Goal: Task Accomplishment & Management: Manage account settings

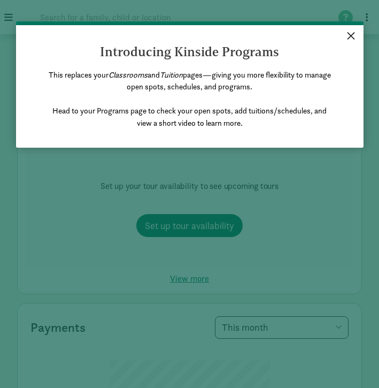
click at [353, 33] on link "×" at bounding box center [351, 34] width 19 height 19
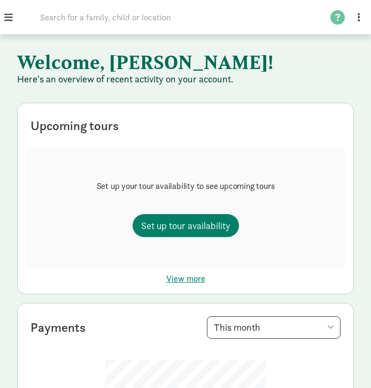
click at [4, 14] on span at bounding box center [8, 17] width 9 height 10
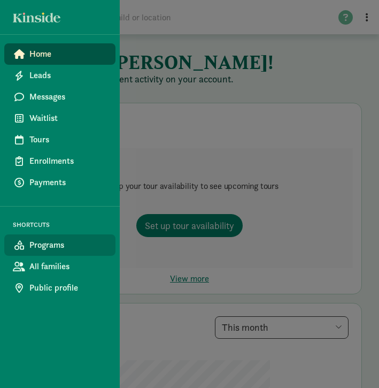
click at [55, 246] on span "Programs" at bounding box center [68, 245] width 78 height 13
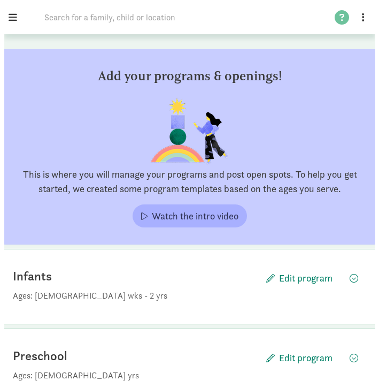
scroll to position [101, 0]
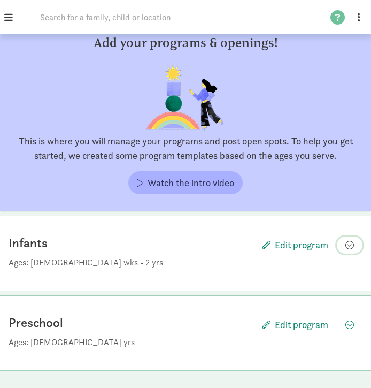
click at [350, 244] on span "button" at bounding box center [350, 245] width 9 height 9
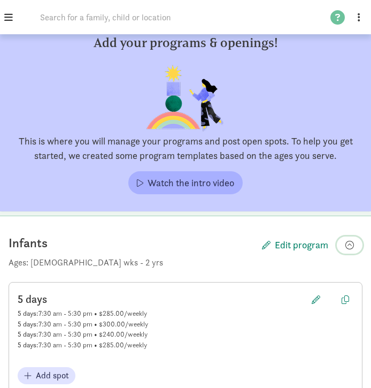
click at [350, 244] on span "button" at bounding box center [350, 245] width 9 height 9
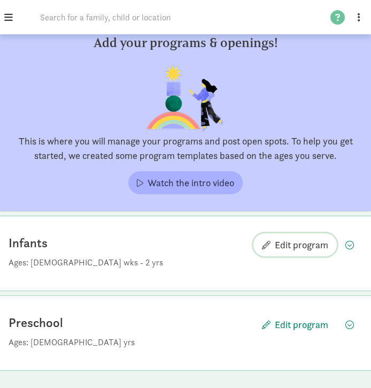
click at [310, 247] on span "Edit program" at bounding box center [302, 245] width 54 height 12
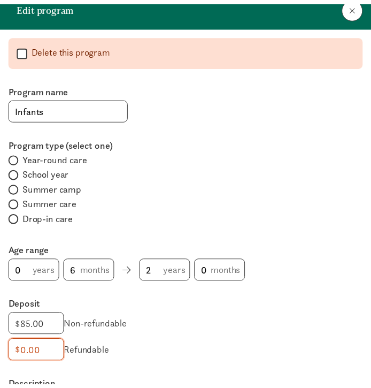
scroll to position [0, 0]
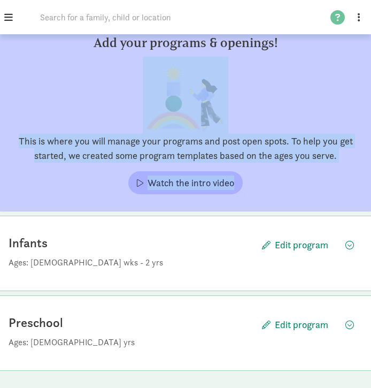
drag, startPoint x: 371, startPoint y: 103, endPoint x: 379, endPoint y: 193, distance: 90.8
click at [371, 193] on html "Home Leads Messages Waitlist Tours Enrollments Payments SHORTCUTS Programs All …" at bounding box center [185, 143] width 371 height 489
click at [353, 245] on span "button" at bounding box center [350, 245] width 9 height 9
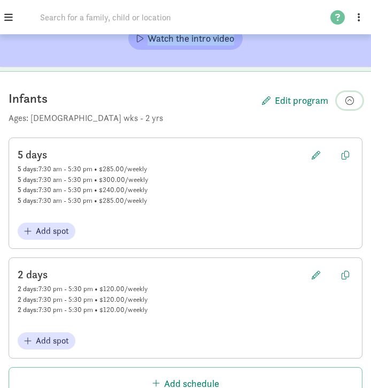
scroll to position [251, 0]
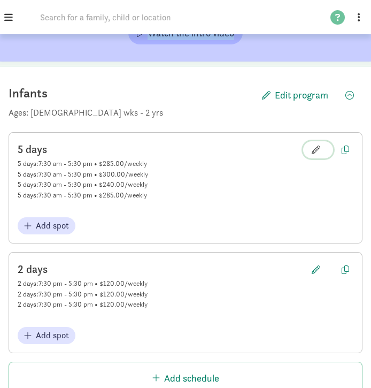
click at [317, 146] on span "button" at bounding box center [316, 150] width 9 height 9
click at [318, 150] on span "button" at bounding box center [316, 150] width 9 height 9
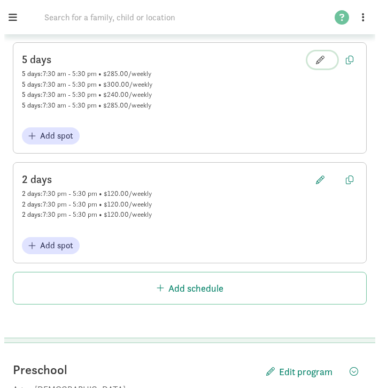
scroll to position [339, 0]
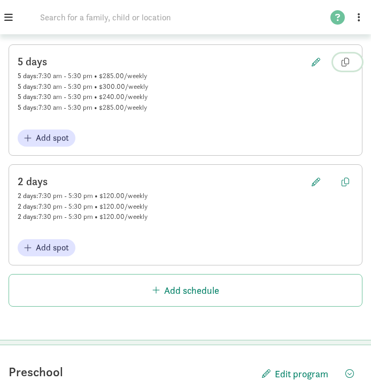
click at [344, 64] on span "button" at bounding box center [345, 62] width 7 height 9
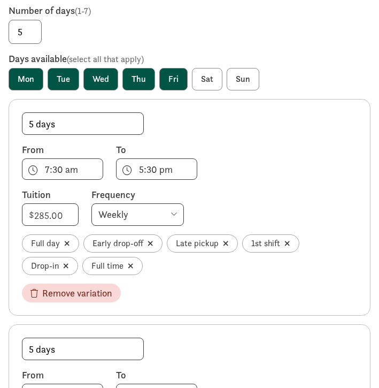
scroll to position [133, 0]
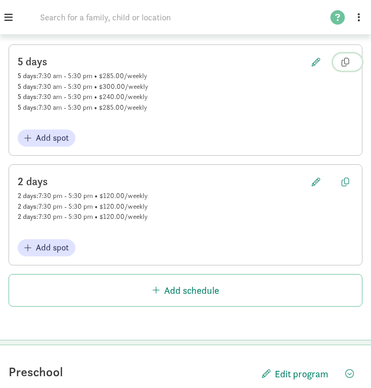
click at [345, 63] on span "button" at bounding box center [345, 62] width 7 height 9
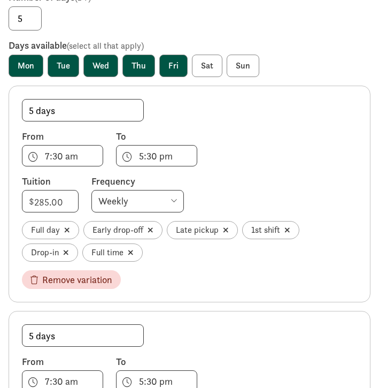
scroll to position [148, 0]
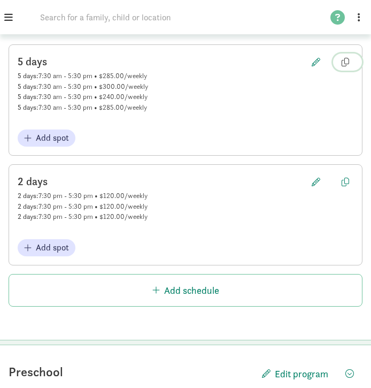
click at [356, 57] on button "Copy" at bounding box center [347, 62] width 29 height 17
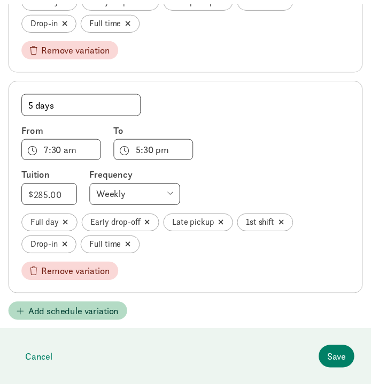
scroll to position [832, 0]
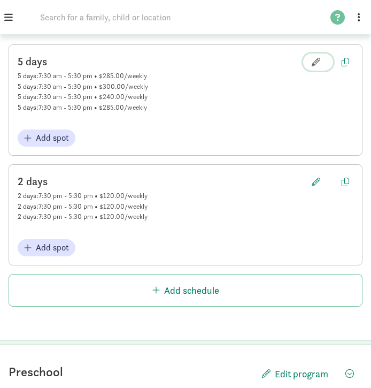
click at [323, 58] on span "Edit schedule" at bounding box center [318, 62] width 13 height 9
click at [317, 61] on span "button" at bounding box center [316, 62] width 9 height 9
click at [322, 65] on span "Edit schedule" at bounding box center [318, 62] width 13 height 9
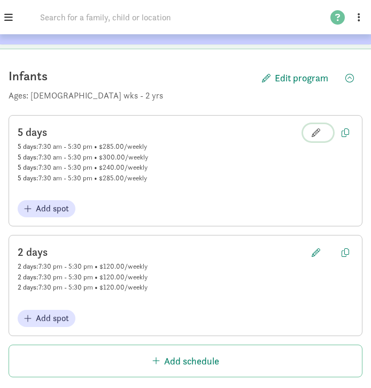
scroll to position [266, 0]
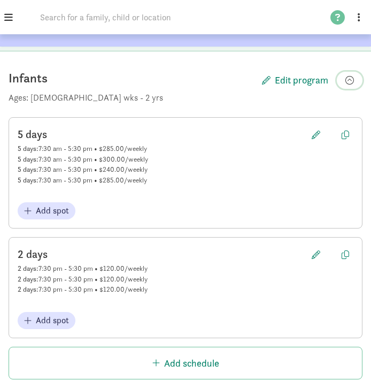
click at [347, 78] on span "button" at bounding box center [350, 80] width 9 height 9
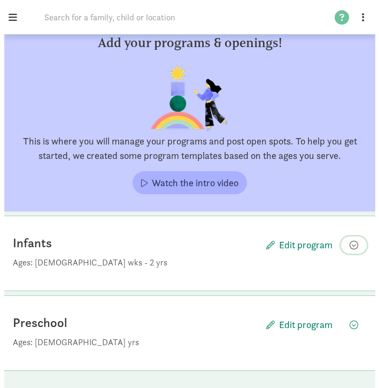
scroll to position [101, 0]
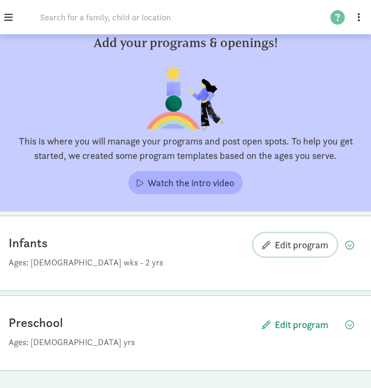
click at [287, 244] on span "Edit program" at bounding box center [302, 245] width 54 height 12
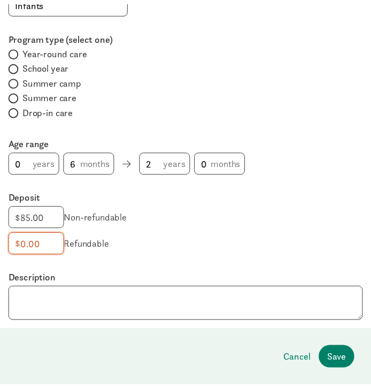
scroll to position [101, 0]
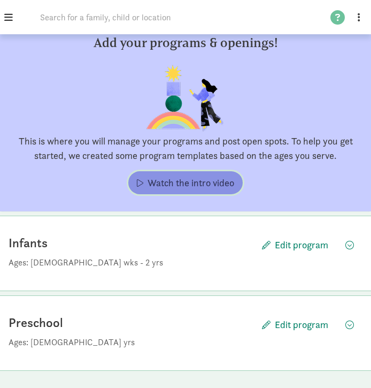
click at [163, 178] on span "Watch the intro video" at bounding box center [191, 183] width 87 height 14
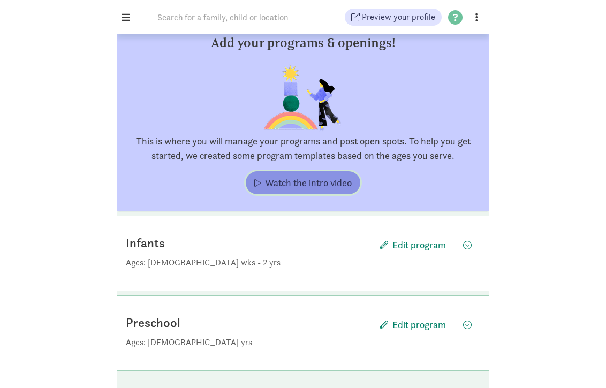
scroll to position [20, 0]
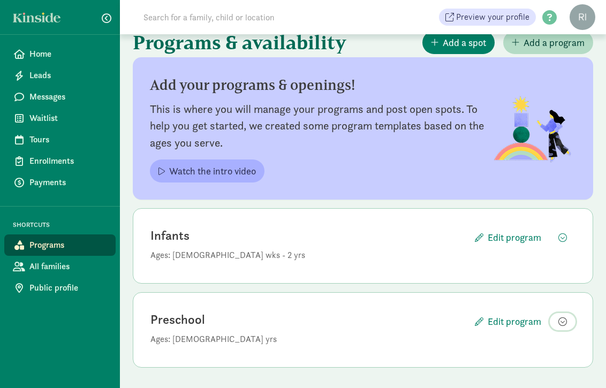
click at [379, 319] on span "button" at bounding box center [562, 321] width 9 height 9
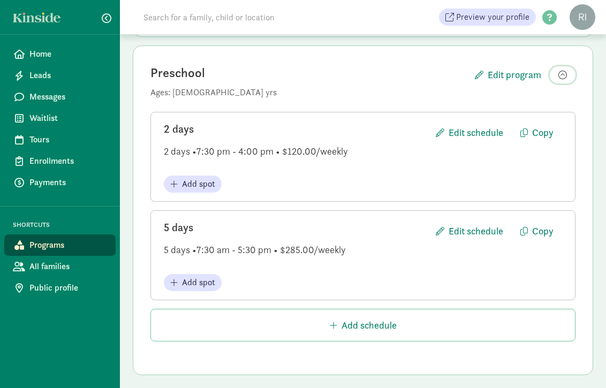
scroll to position [274, 0]
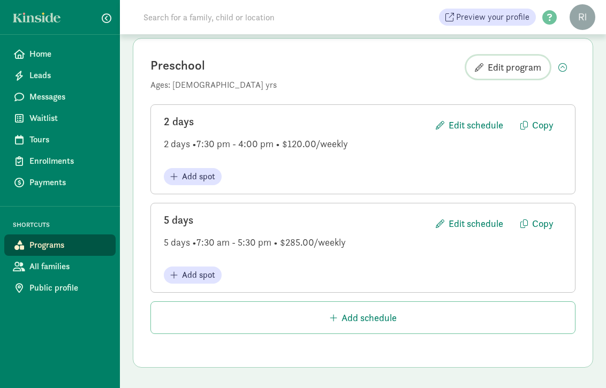
click at [379, 69] on span "Edit program" at bounding box center [515, 67] width 54 height 12
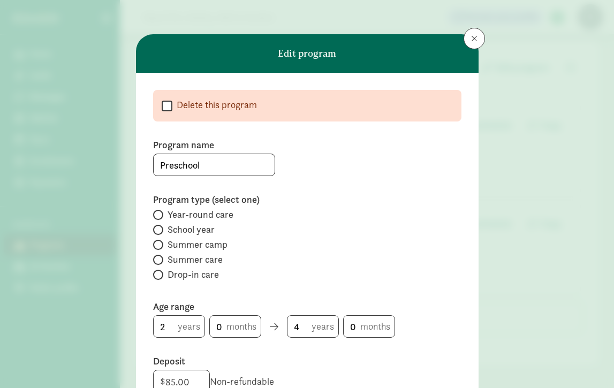
click at [164, 109] on input "Delete this program" at bounding box center [167, 105] width 11 height 14
checkbox input "true"
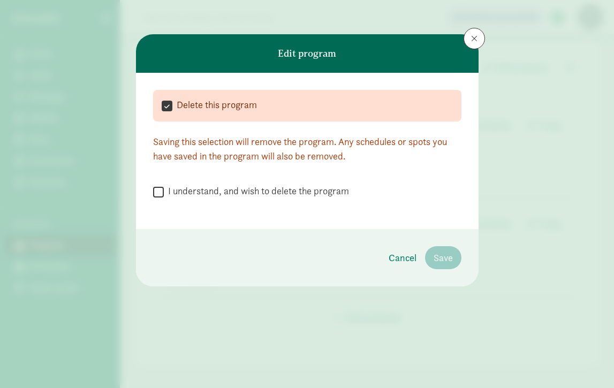
click at [163, 194] on input "I understand, and wish to delete the program" at bounding box center [158, 192] width 11 height 14
checkbox input "true"
click at [379, 259] on span "Save" at bounding box center [443, 257] width 19 height 14
click at [379, 255] on span "Save" at bounding box center [443, 257] width 19 height 14
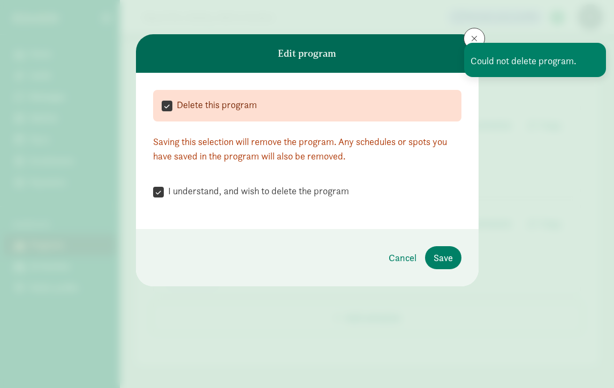
click at [379, 34] on button at bounding box center [473, 38] width 21 height 21
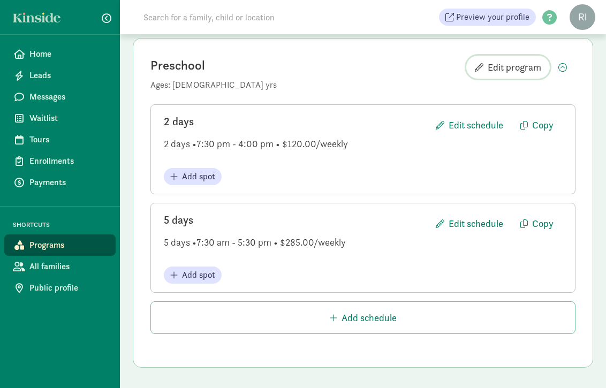
click at [379, 63] on span "Edit program" at bounding box center [515, 67] width 54 height 12
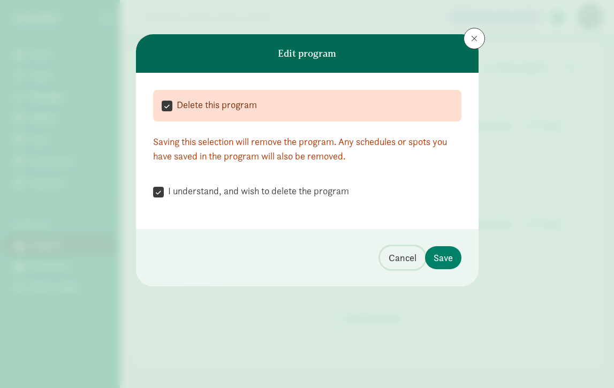
click at [379, 257] on span "Cancel" at bounding box center [403, 257] width 28 height 14
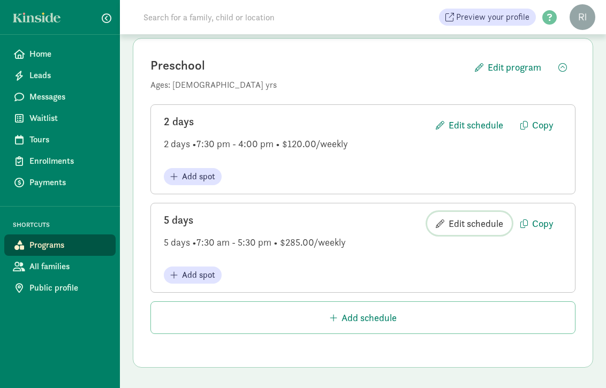
click at [379, 221] on span "Edit schedule" at bounding box center [476, 223] width 55 height 14
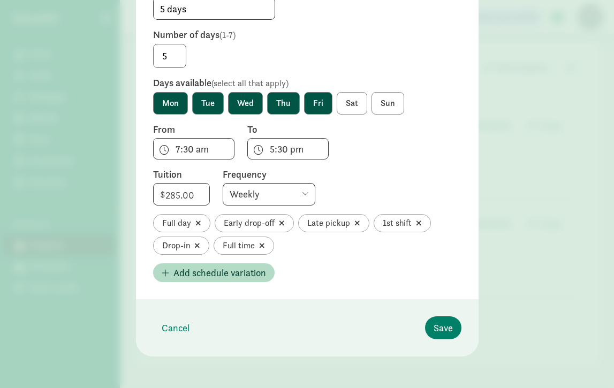
scroll to position [205, 0]
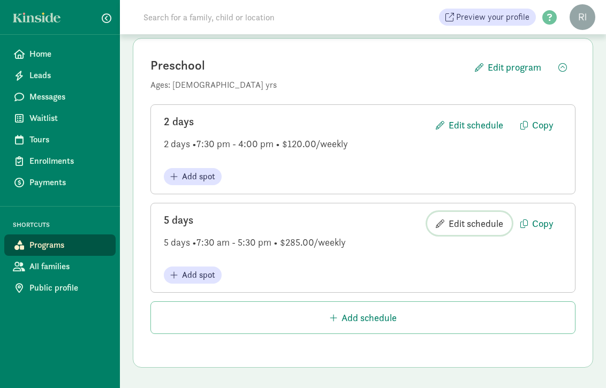
click at [379, 222] on span "Edit schedule" at bounding box center [476, 223] width 55 height 14
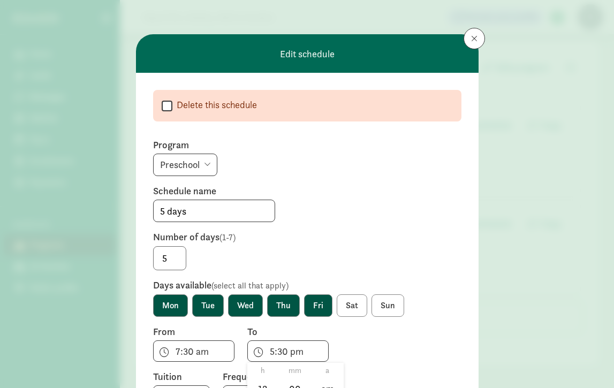
scroll to position [117, 0]
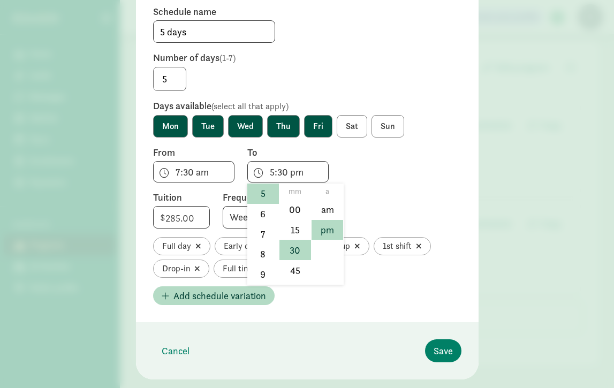
click at [269, 353] on div "Edit schedule  Delete this schedule Program Infants Preschool Schedule name 5 …" at bounding box center [307, 117] width 343 height 524
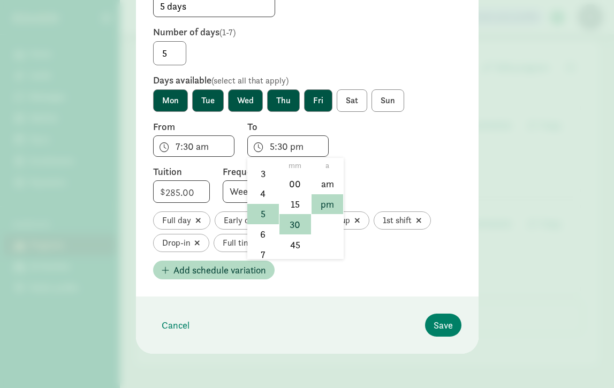
scroll to position [70, 0]
click at [255, 194] on li "4" at bounding box center [263, 195] width 32 height 20
type input "4:30 pm"
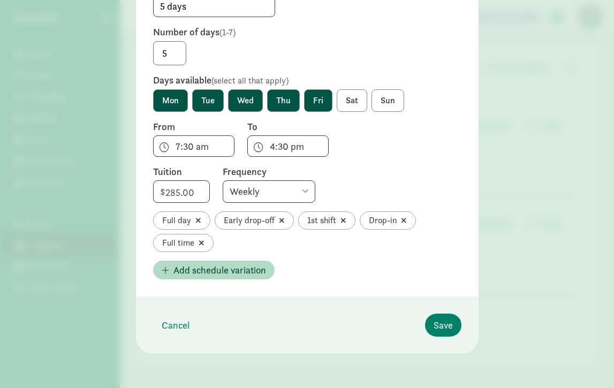
scroll to position [187, 0]
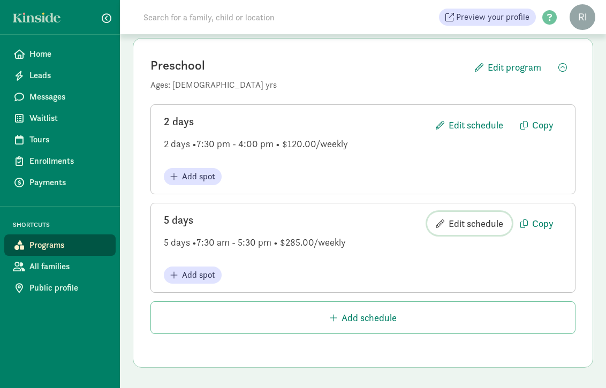
click at [379, 219] on span "Edit schedule" at bounding box center [476, 223] width 55 height 14
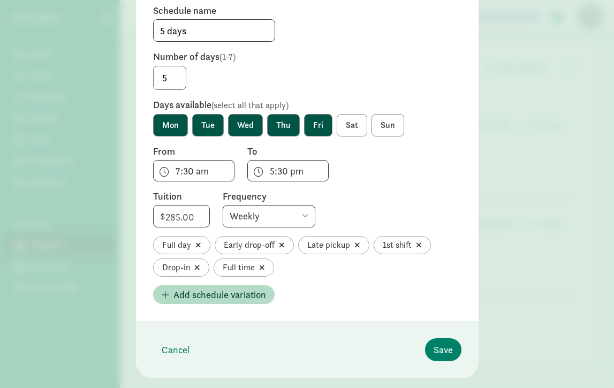
scroll to position [180, 0]
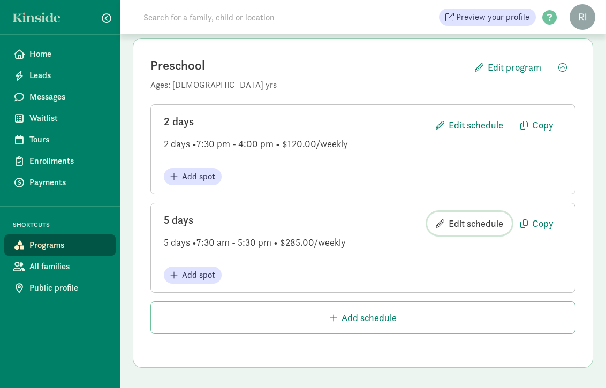
click at [379, 218] on span "Edit schedule" at bounding box center [476, 223] width 55 height 14
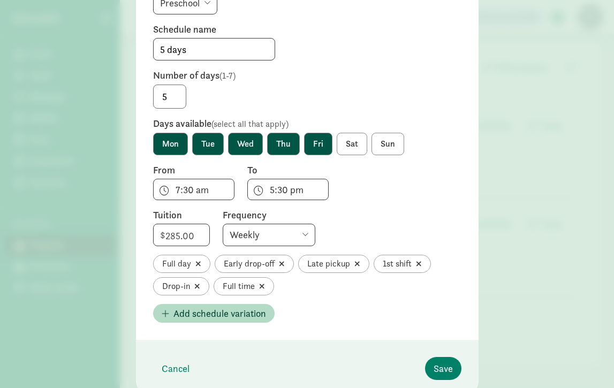
scroll to position [169, 0]
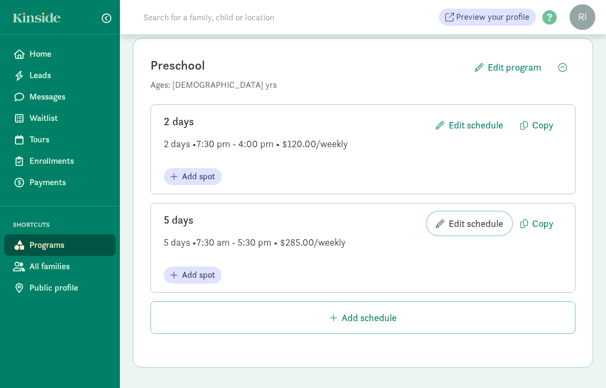
click at [379, 231] on button "Edit schedule" at bounding box center [469, 223] width 85 height 23
click at [379, 225] on span "Edit schedule" at bounding box center [476, 223] width 55 height 14
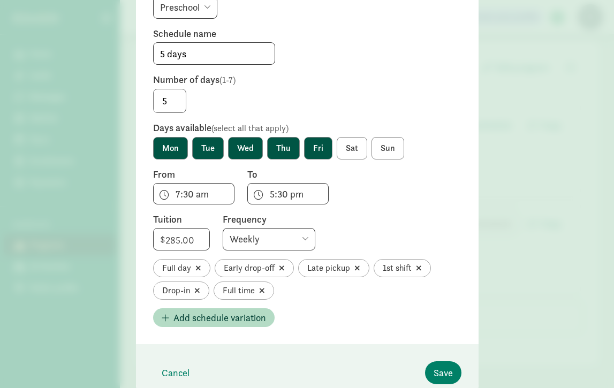
scroll to position [158, 0]
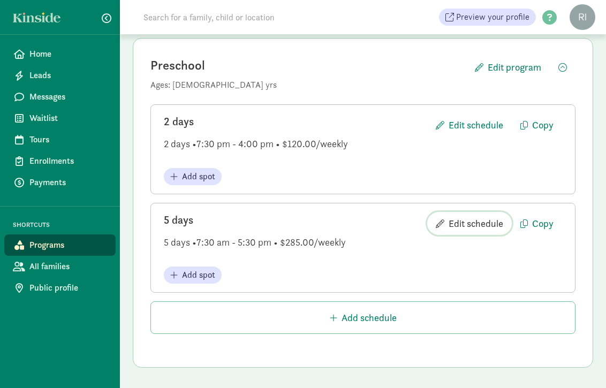
click at [379, 228] on span "Edit schedule" at bounding box center [469, 223] width 67 height 14
click at [379, 222] on span "Edit schedule" at bounding box center [476, 223] width 55 height 14
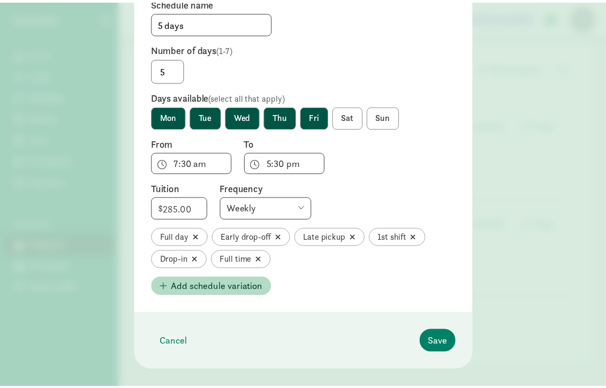
scroll to position [195, 0]
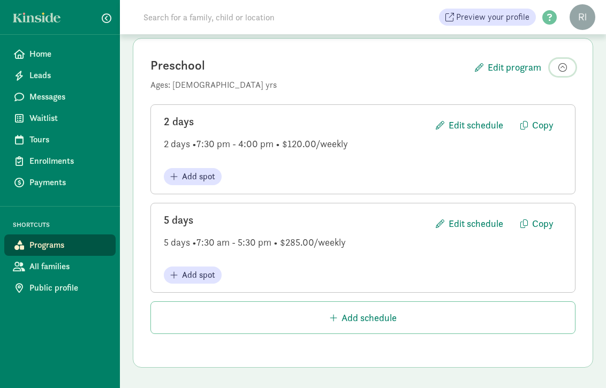
click at [379, 65] on span "button" at bounding box center [562, 67] width 9 height 9
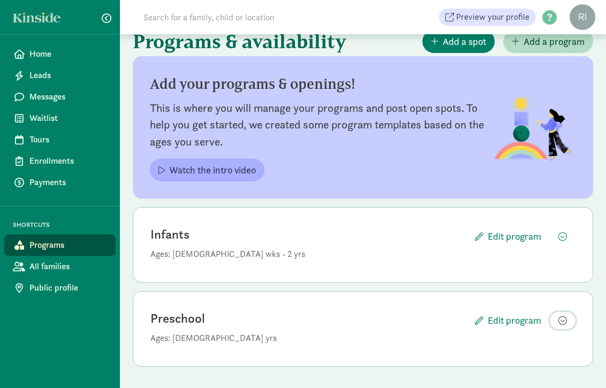
scroll to position [20, 0]
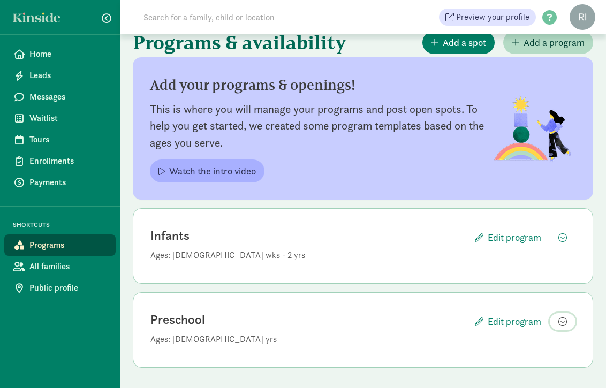
click at [379, 314] on button "button" at bounding box center [563, 321] width 26 height 17
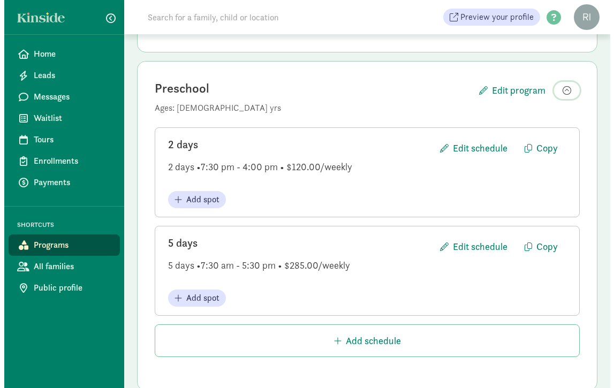
scroll to position [259, 0]
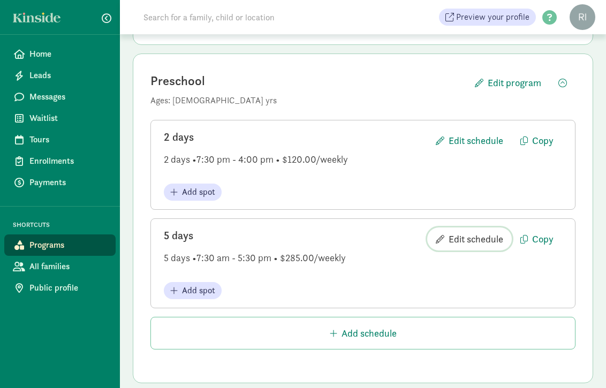
click at [379, 237] on span "Edit schedule" at bounding box center [476, 239] width 55 height 14
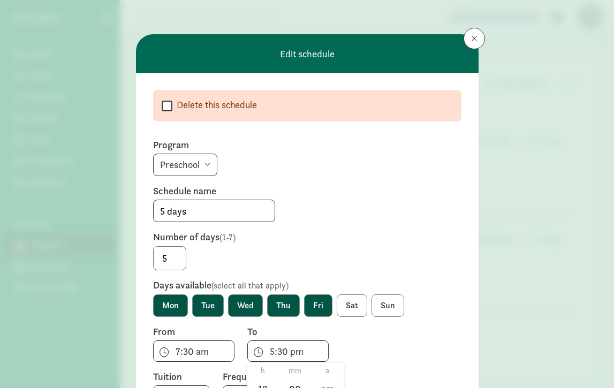
scroll to position [117, 0]
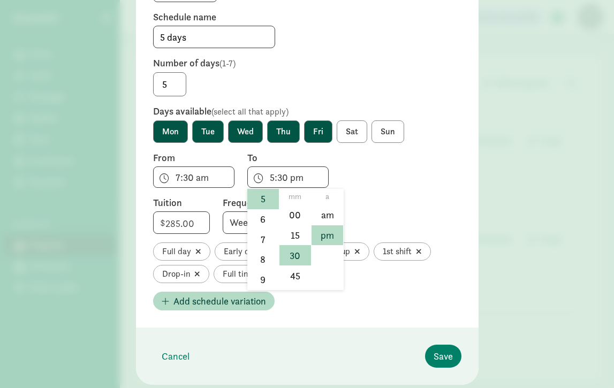
click at [286, 350] on div "Edit schedule  Delete this schedule Program Infants Preschool Schedule name 5 …" at bounding box center [307, 122] width 343 height 524
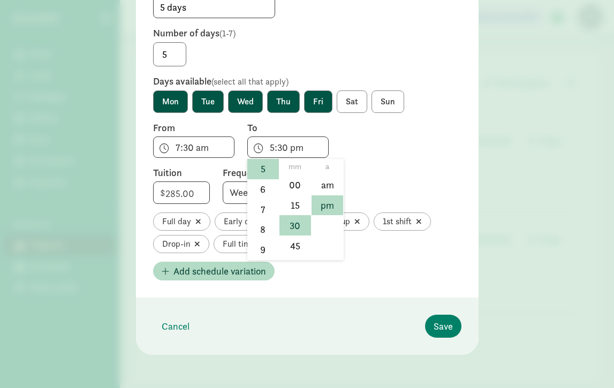
scroll to position [205, 0]
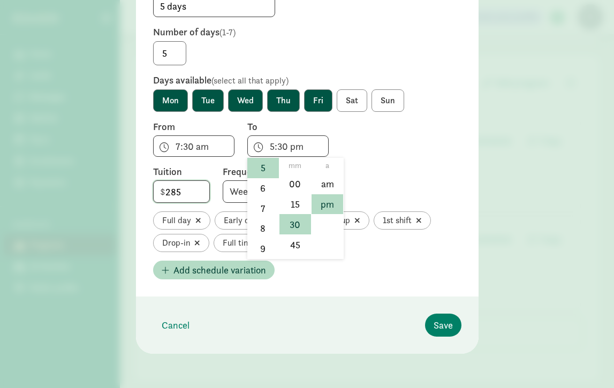
click at [165, 195] on input "285" at bounding box center [182, 191] width 56 height 21
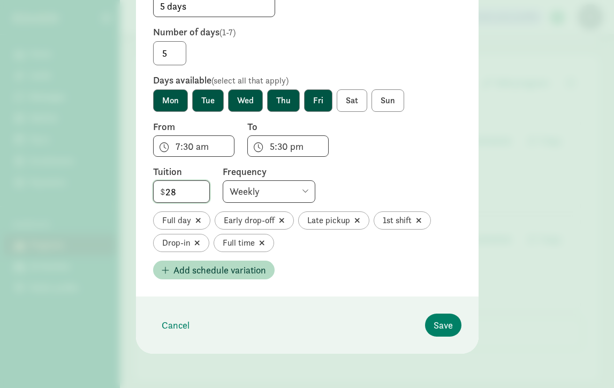
type input "2"
type input "300"
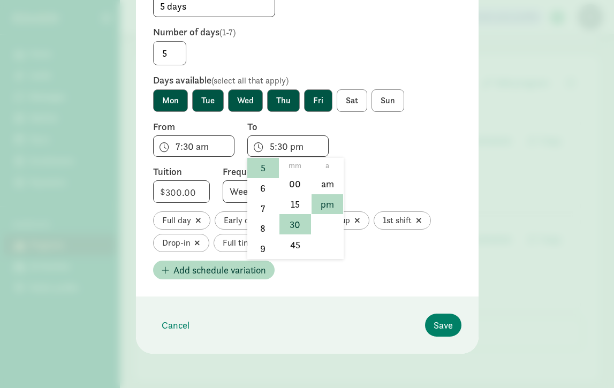
click at [270, 145] on span "5:30 pm h 12 1 2 3 4 5 6 7 8 9 10 11 mm 00 15 30 45 a am pm" at bounding box center [287, 145] width 81 height 21
click at [256, 194] on li "4" at bounding box center [263, 195] width 32 height 20
type input "4:30 pm"
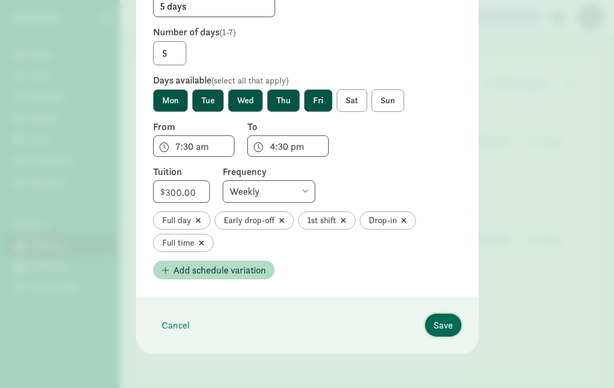
click at [379, 324] on span "Save" at bounding box center [443, 325] width 19 height 14
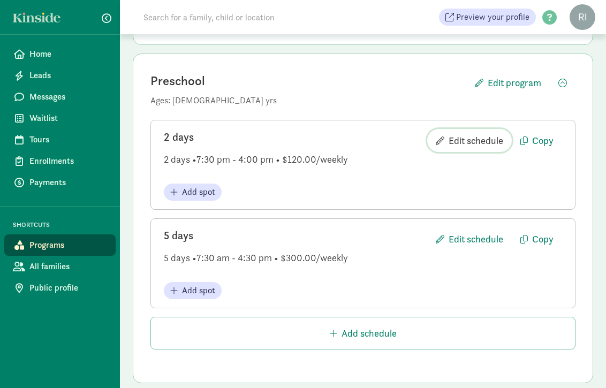
click at [379, 138] on span "Edit schedule" at bounding box center [476, 140] width 55 height 14
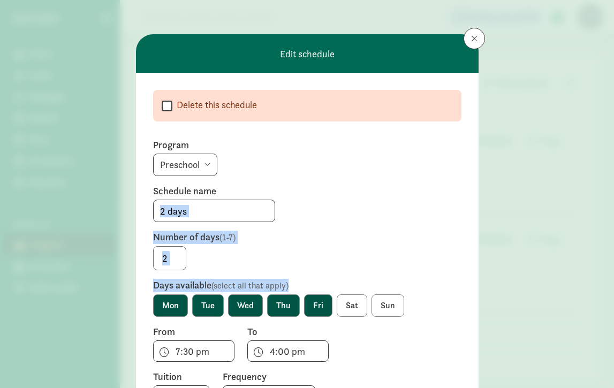
drag, startPoint x: 418, startPoint y: 283, endPoint x: 411, endPoint y: 188, distance: 95.0
click at [379, 188] on form " Delete this schedule Program Infants Preschool Schedule name 2 days Number of…" at bounding box center [307, 276] width 308 height 372
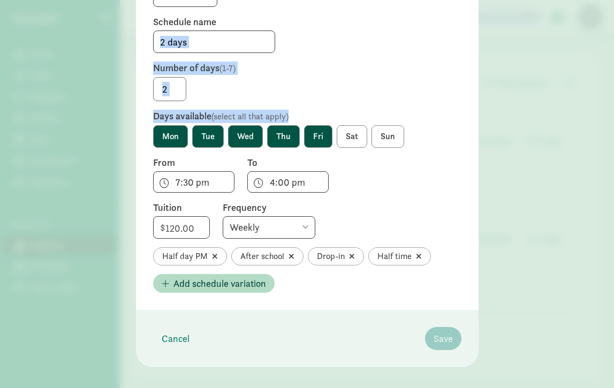
scroll to position [183, 0]
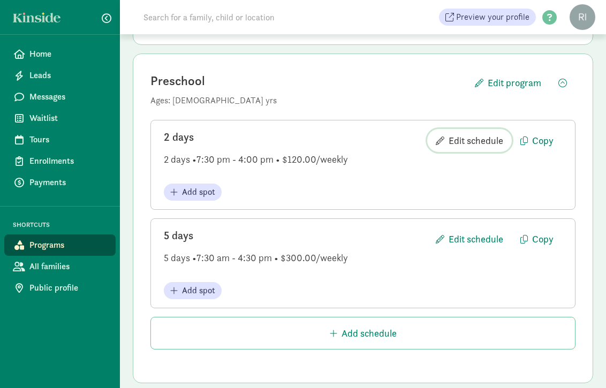
click at [379, 139] on span "Edit schedule" at bounding box center [476, 140] width 55 height 14
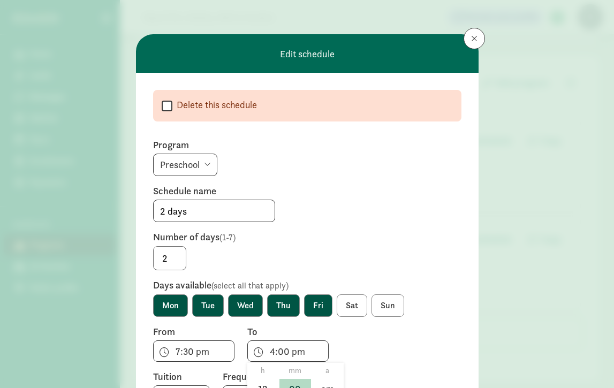
click at [294, 354] on span "4:00 pm h 12 1 2 3 4 5 6 7 8 9 10 11 mm 00 15 30 45 a am pm" at bounding box center [287, 350] width 81 height 21
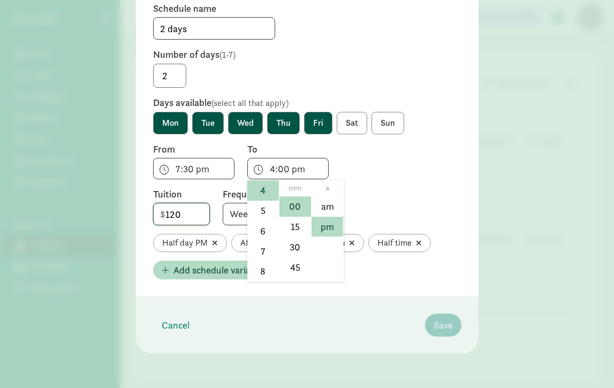
click at [176, 215] on input "120" at bounding box center [182, 213] width 56 height 21
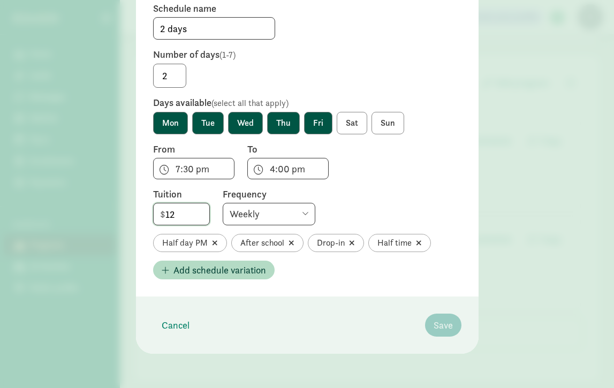
type input "1"
type input "185"
click at [282, 169] on span "4:00 pm h 12 1 2 3 4 5 6 7 8 9 10 11 mm 00 15 30 45 a am pm" at bounding box center [287, 168] width 81 height 21
drag, startPoint x: 271, startPoint y: 235, endPoint x: 269, endPoint y: 229, distance: 7.3
click at [269, 229] on div "From 7:30 pm h 12 1 2 3 4 5 6 7 8 9 10 11 mm 00 15 30 45 a am pm To 4:00 pm h 1…" at bounding box center [307, 197] width 308 height 109
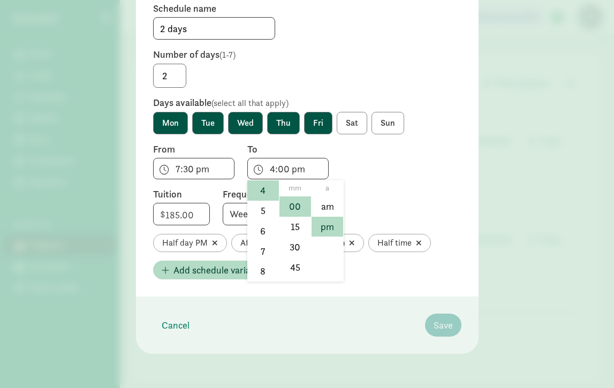
click at [283, 173] on span "4:00 pm h 12 1 2 3 4 5 6 7 8 9 10 11 mm 00 15 30 45 a am pm" at bounding box center [287, 168] width 81 height 21
click at [261, 204] on li "4" at bounding box center [263, 205] width 32 height 20
click at [303, 243] on li "30" at bounding box center [295, 247] width 32 height 20
type input "4:30 pm"
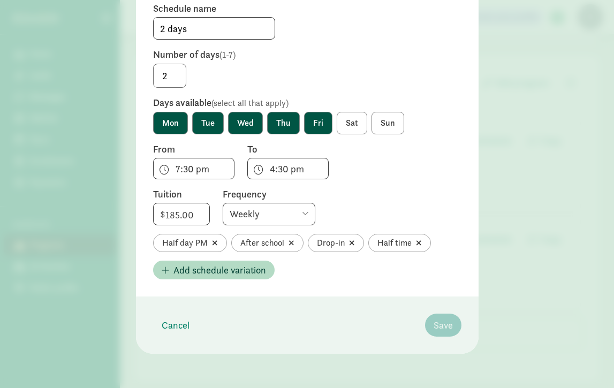
click at [351, 279] on form " Delete this schedule Program Infants Preschool Schedule name 2 days Number of…" at bounding box center [307, 93] width 308 height 372
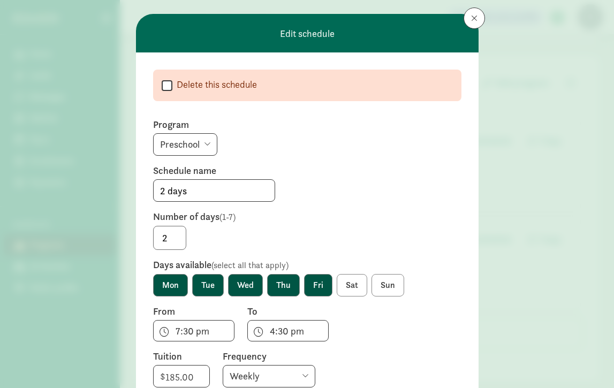
scroll to position [20, 0]
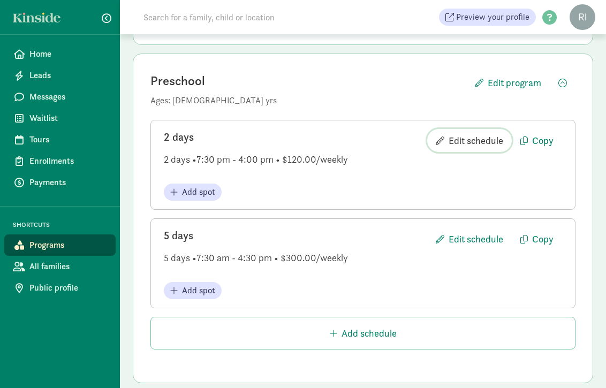
click at [379, 139] on span "Edit schedule" at bounding box center [476, 140] width 55 height 14
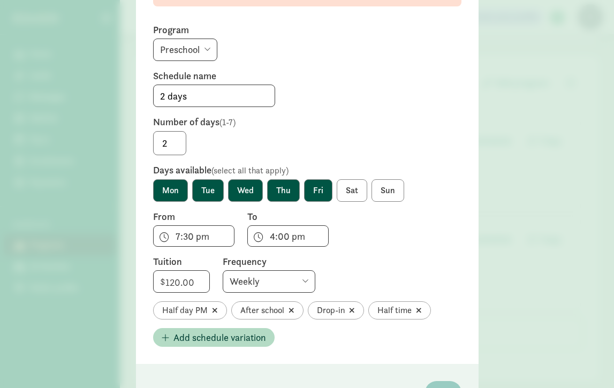
scroll to position [143, 0]
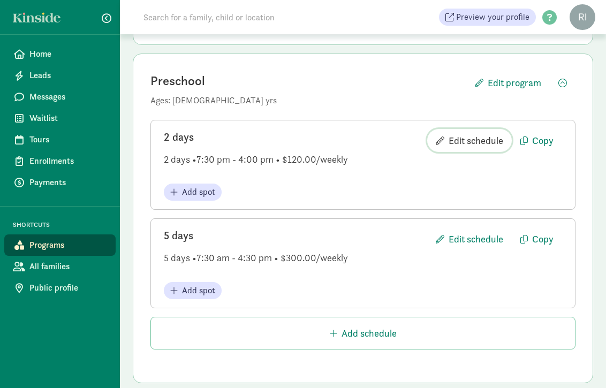
click at [379, 140] on span "Edit schedule" at bounding box center [476, 140] width 55 height 14
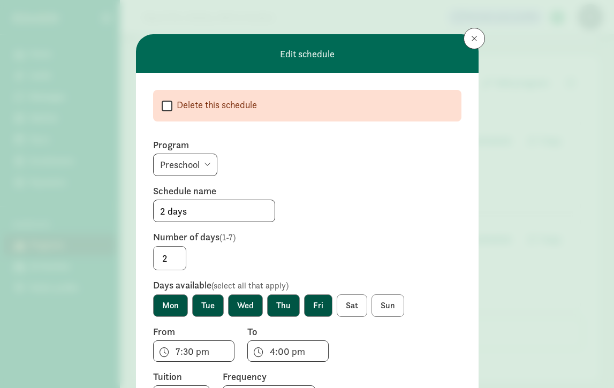
click at [323, 225] on form " Delete this schedule Program Infants Preschool Schedule name 2 days Number of…" at bounding box center [307, 276] width 308 height 372
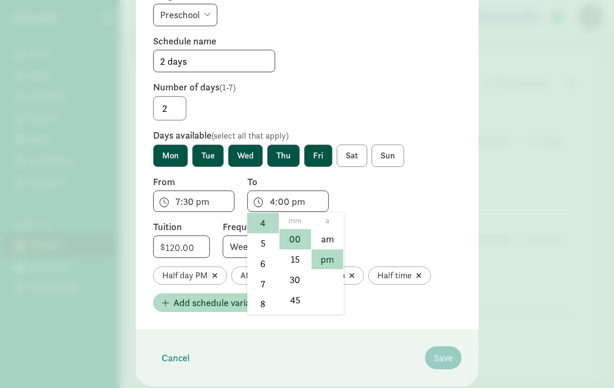
click at [270, 351] on div "Edit schedule  Delete this schedule Program Infants Preschool Schedule name 2 …" at bounding box center [307, 135] width 343 height 502
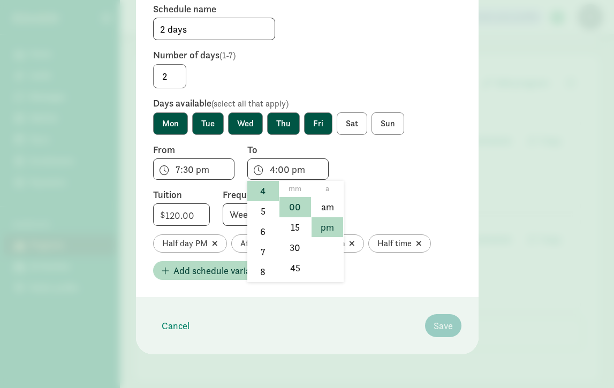
scroll to position [183, 0]
click at [287, 246] on li "30" at bounding box center [295, 247] width 32 height 20
type input "4:30 pm"
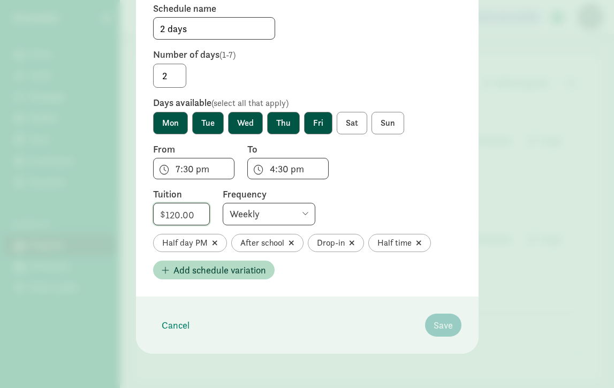
click at [197, 212] on input "120" at bounding box center [182, 213] width 56 height 21
click at [195, 212] on input "120" at bounding box center [182, 213] width 56 height 21
type input "185"
click at [174, 71] on input "3" at bounding box center [169, 76] width 33 height 24
type input "2"
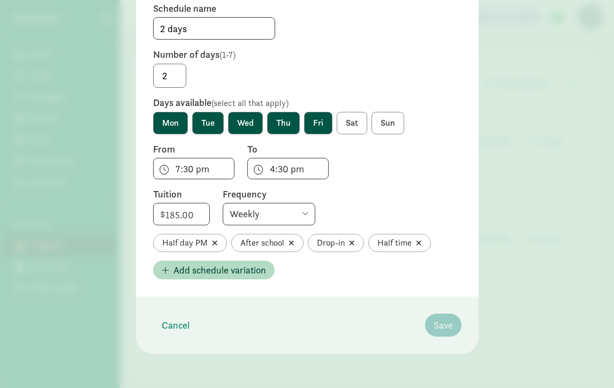
click at [177, 79] on input "2" at bounding box center [169, 76] width 33 height 24
click at [379, 299] on footer "Cancel Save" at bounding box center [307, 325] width 343 height 57
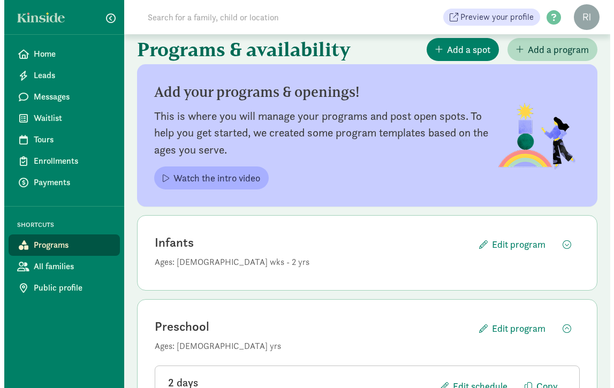
scroll to position [0, 0]
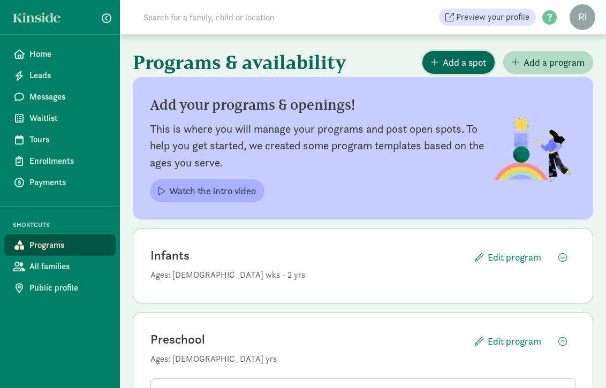
click at [379, 62] on span "Add a spot" at bounding box center [464, 62] width 43 height 14
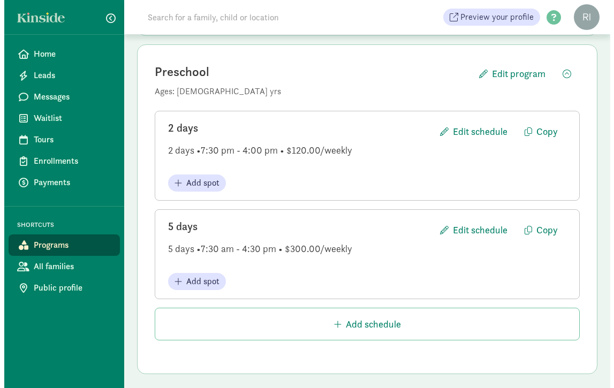
scroll to position [274, 0]
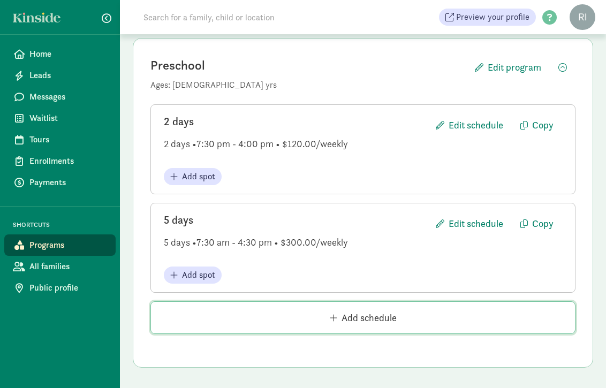
click at [379, 316] on span "Add schedule" at bounding box center [363, 317] width 424 height 14
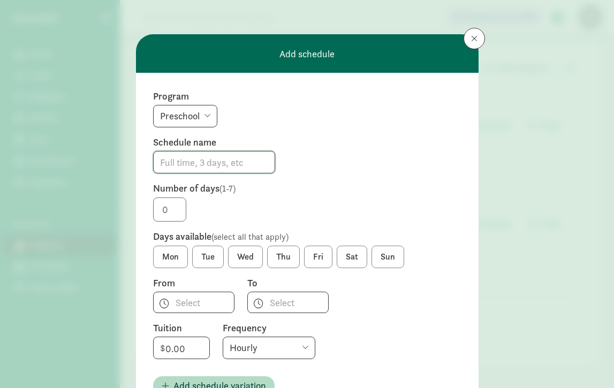
click at [197, 164] on input at bounding box center [214, 161] width 121 height 21
type input "full time, 3 days +"
click at [177, 203] on input "1" at bounding box center [169, 209] width 33 height 24
click at [177, 203] on input "2" at bounding box center [169, 209] width 33 height 24
click at [177, 203] on input "3" at bounding box center [169, 209] width 33 height 24
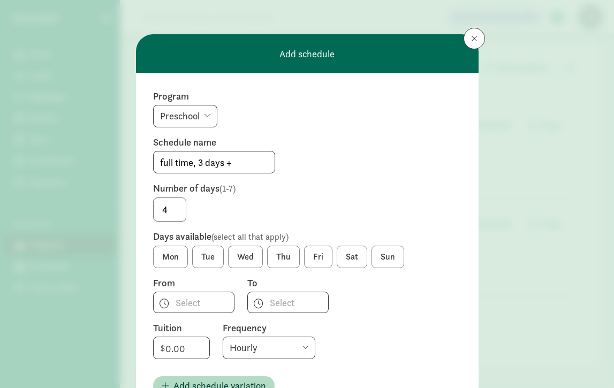
click at [177, 203] on input "4" at bounding box center [169, 209] width 33 height 24
type input "5"
click at [177, 203] on input "5" at bounding box center [169, 209] width 33 height 24
click at [167, 262] on label "Mon" at bounding box center [170, 257] width 35 height 22
click at [0, 0] on input "Mon" at bounding box center [0, 0] width 0 height 0
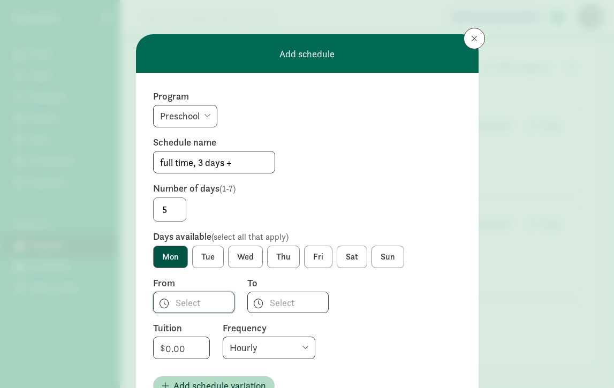
click at [158, 303] on span "h 12 1 2 3 4 5 6 7 8 9 10 11 mm 00 15 30 45 a am pm" at bounding box center [193, 302] width 81 height 21
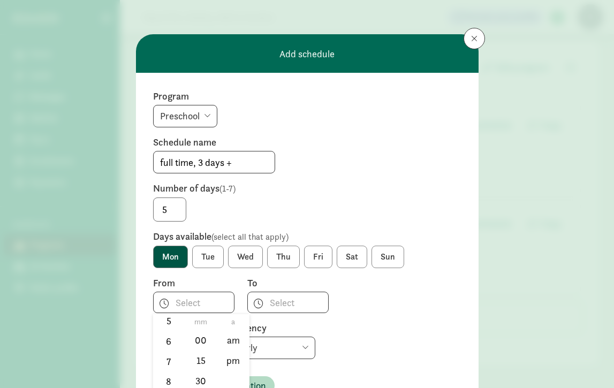
scroll to position [127, 0]
click at [160, 352] on li "7" at bounding box center [169, 354] width 32 height 20
click at [199, 379] on li "30" at bounding box center [201, 380] width 32 height 20
click at [227, 338] on li "am" at bounding box center [233, 340] width 32 height 20
type input "7:30 am"
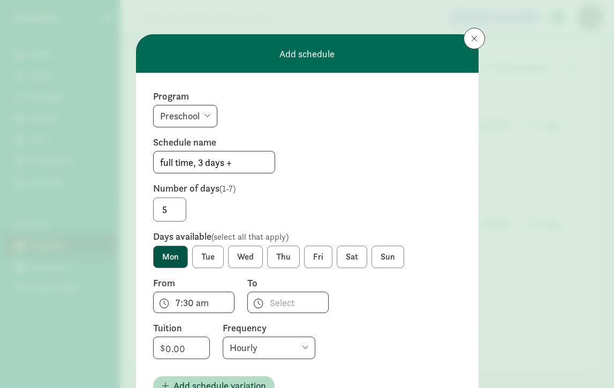
click at [207, 259] on label "Tue" at bounding box center [208, 257] width 32 height 22
click at [0, 0] on input "Tue" at bounding box center [0, 0] width 0 height 0
click at [232, 255] on label "Wed" at bounding box center [245, 257] width 35 height 22
click at [0, 0] on input "Wed" at bounding box center [0, 0] width 0 height 0
click at [278, 250] on label "Thu" at bounding box center [283, 257] width 33 height 22
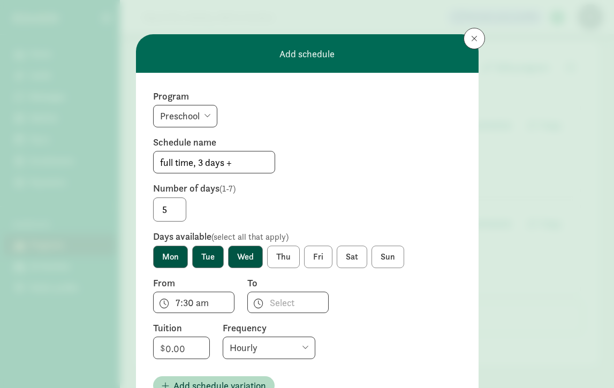
click at [0, 0] on input "Thu" at bounding box center [0, 0] width 0 height 0
click at [250, 308] on span "h 12 1 2 3 4 5 6 7 8 9 10 11 mm 00 15 30 45 a am pm" at bounding box center [287, 302] width 81 height 21
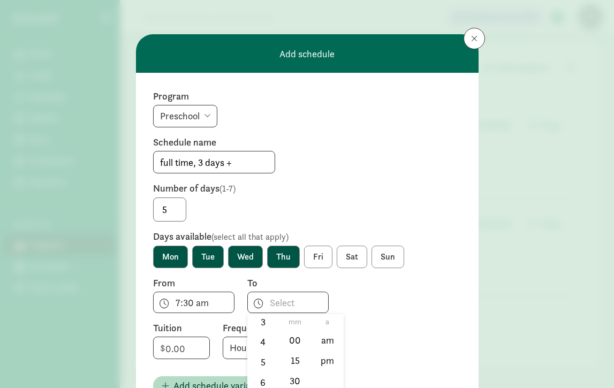
scroll to position [74, 0]
click at [255, 350] on li "4" at bounding box center [263, 347] width 32 height 20
click at [297, 379] on li "30" at bounding box center [295, 380] width 32 height 20
click at [318, 359] on li "pm" at bounding box center [327, 361] width 32 height 20
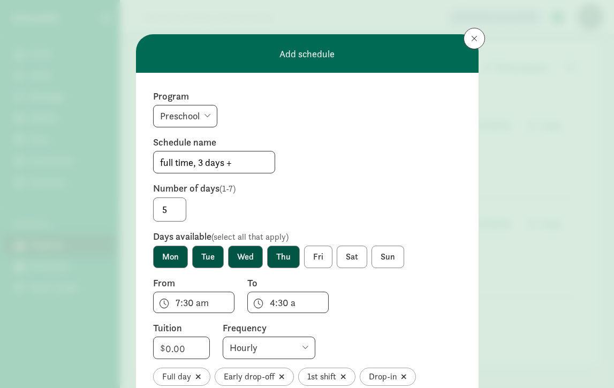
type input "4:30 pm"
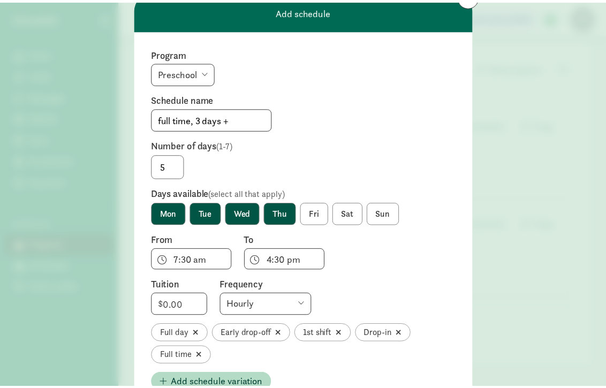
scroll to position [61, 0]
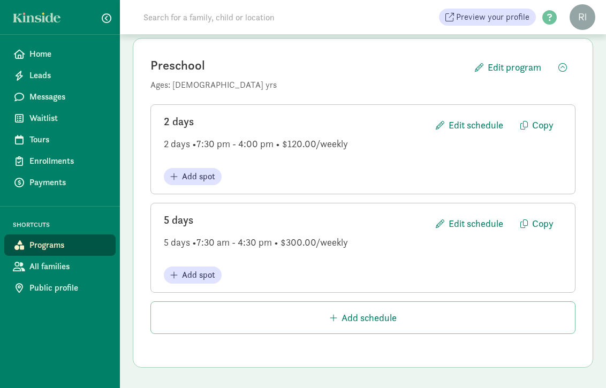
drag, startPoint x: 591, startPoint y: 124, endPoint x: 591, endPoint y: 112, distance: 11.2
click at [379, 113] on div "Preschool Edit program Ages: [DEMOGRAPHIC_DATA] yrs 2 days Edit schedule Copy 2…" at bounding box center [363, 203] width 460 height 330
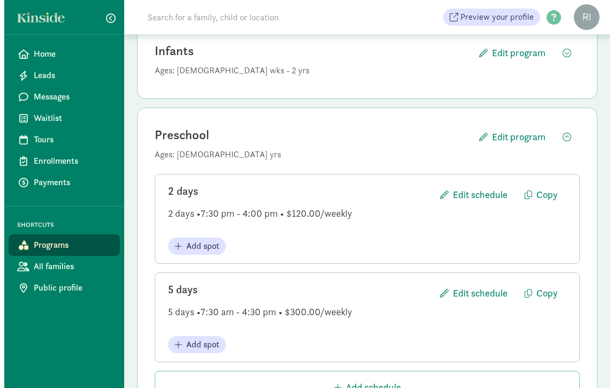
scroll to position [226, 0]
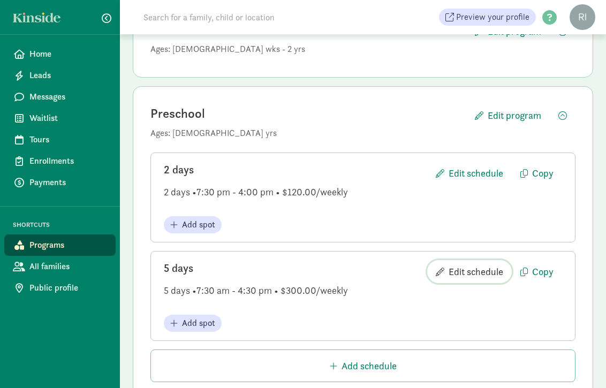
click at [379, 270] on span "Edit schedule" at bounding box center [476, 271] width 55 height 14
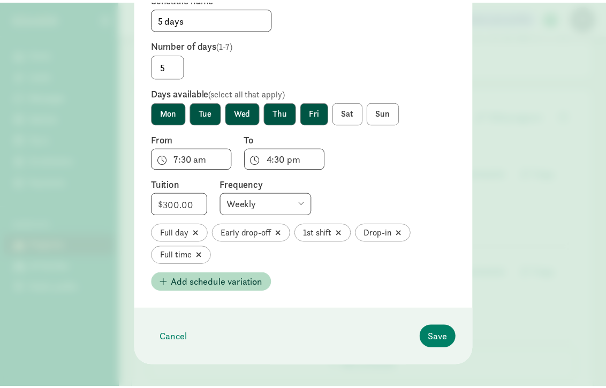
scroll to position [205, 0]
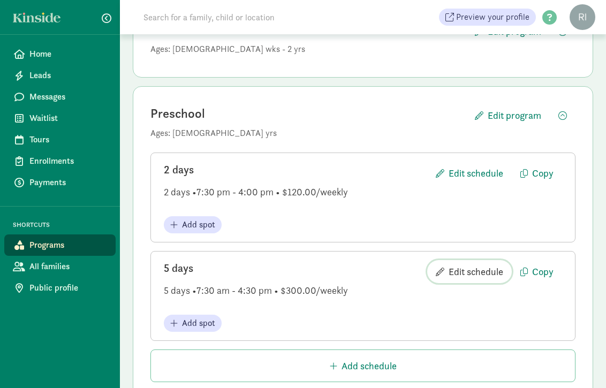
click at [379, 267] on span "Edit schedule" at bounding box center [476, 271] width 55 height 14
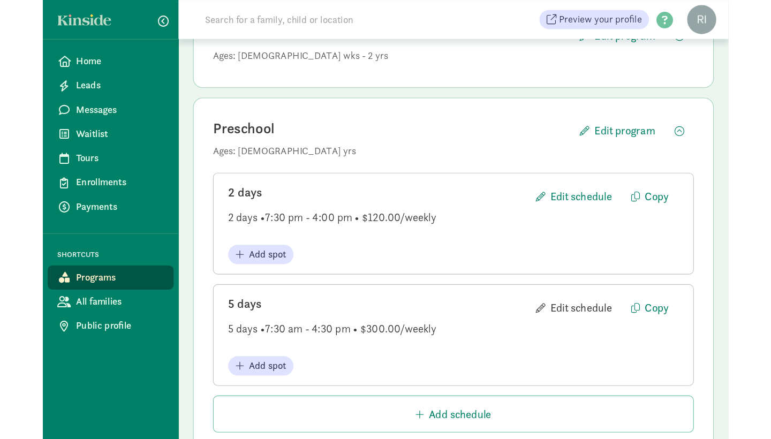
scroll to position [215, 0]
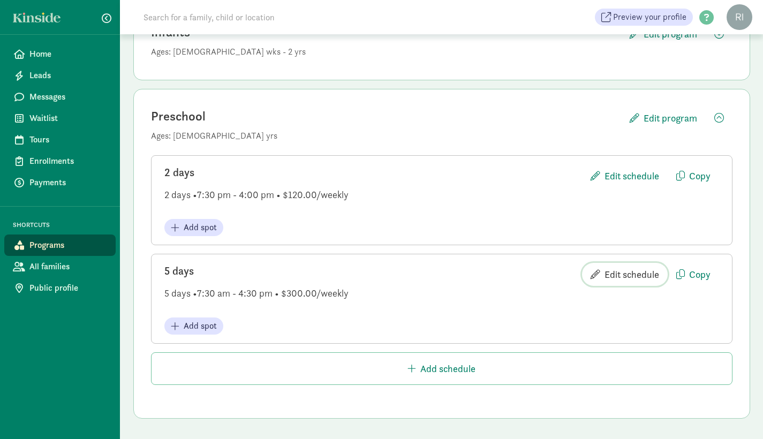
click at [379, 271] on span "Edit schedule" at bounding box center [631, 274] width 55 height 14
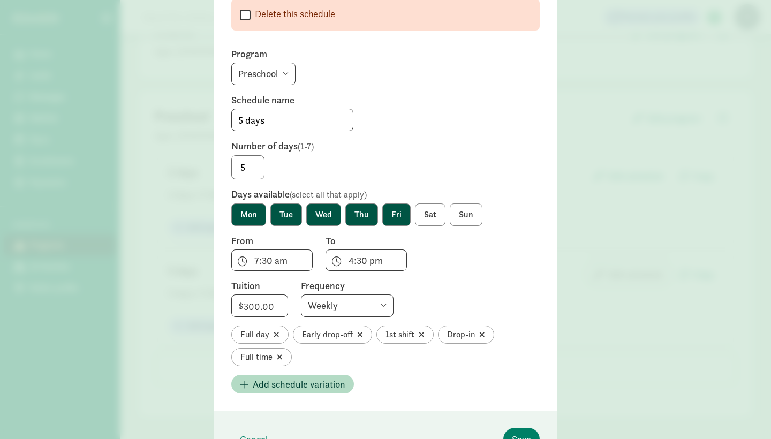
scroll to position [154, 0]
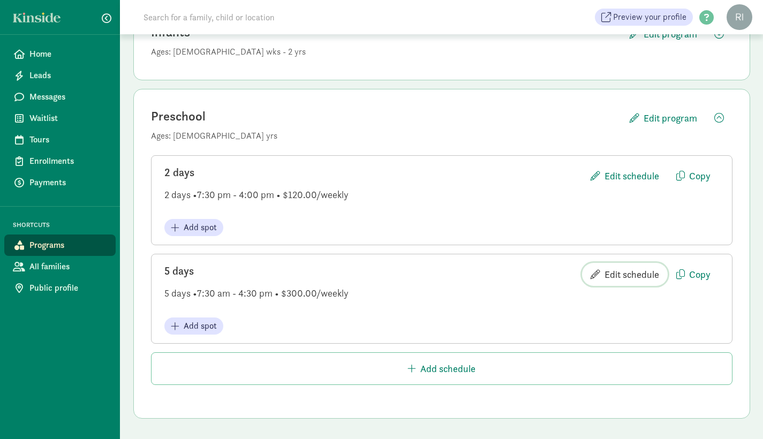
click at [379, 274] on span "Edit schedule" at bounding box center [631, 274] width 55 height 14
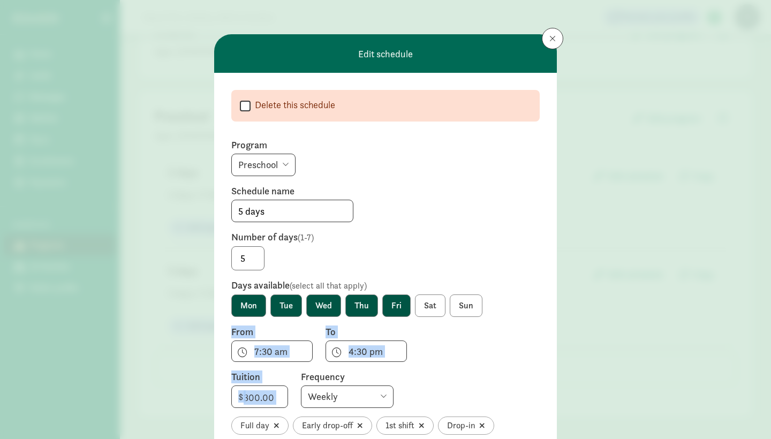
drag, startPoint x: 437, startPoint y: 369, endPoint x: 443, endPoint y: 299, distance: 70.3
click at [379, 299] on form " Delete this schedule Program Infants Preschool Schedule name 5 days Number of…" at bounding box center [385, 287] width 308 height 394
click at [354, 353] on span "4:30 pm h 12 1 2 3 4 5 6 7 8 9 10 11 mm 00 15 30 45 a am pm" at bounding box center [365, 350] width 81 height 21
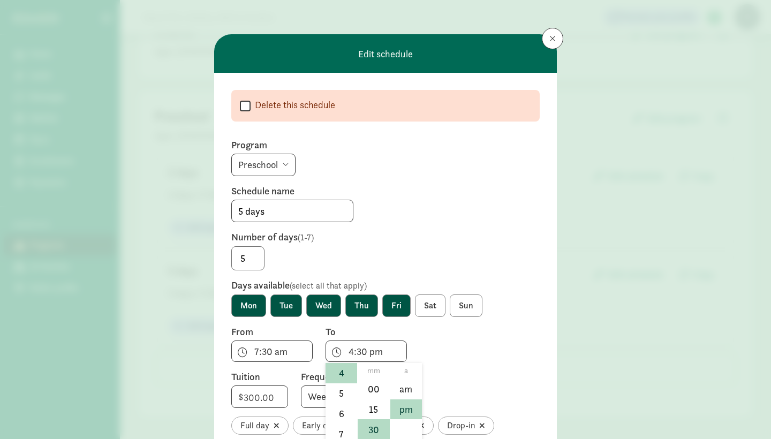
click at [379, 387] on div at bounding box center [385, 219] width 771 height 439
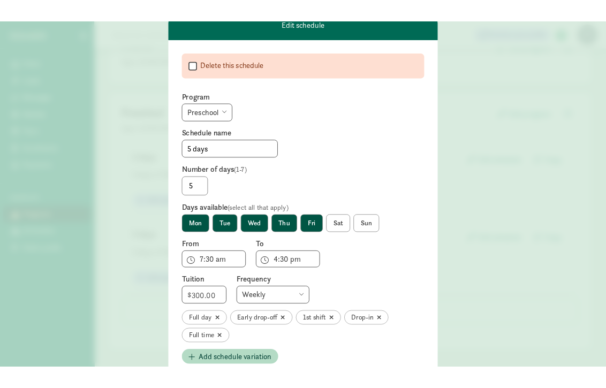
scroll to position [65, 0]
